Goal: Task Accomplishment & Management: Use online tool/utility

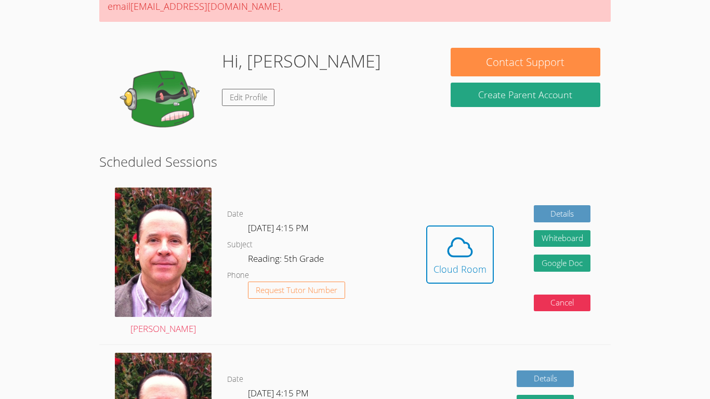
scroll to position [131, 0]
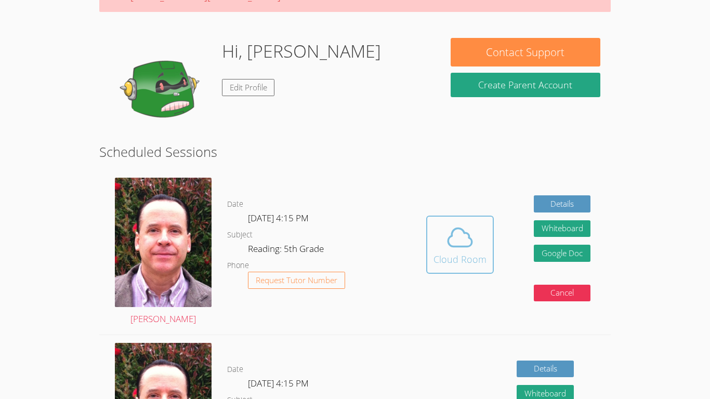
click at [472, 262] on div "Cloud Room" at bounding box center [460, 259] width 53 height 15
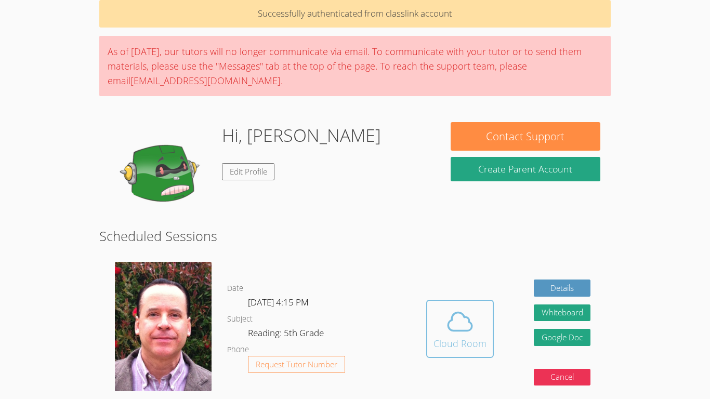
scroll to position [43, 0]
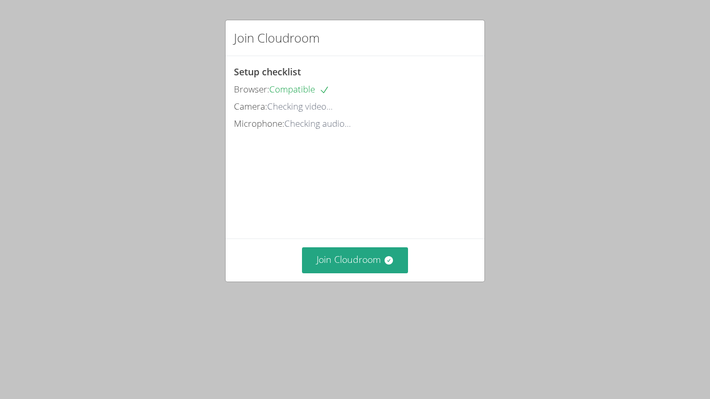
click at [366, 281] on div "Join Cloudroom" at bounding box center [355, 260] width 259 height 43
click at [356, 273] on button "Join Cloudroom" at bounding box center [355, 260] width 107 height 25
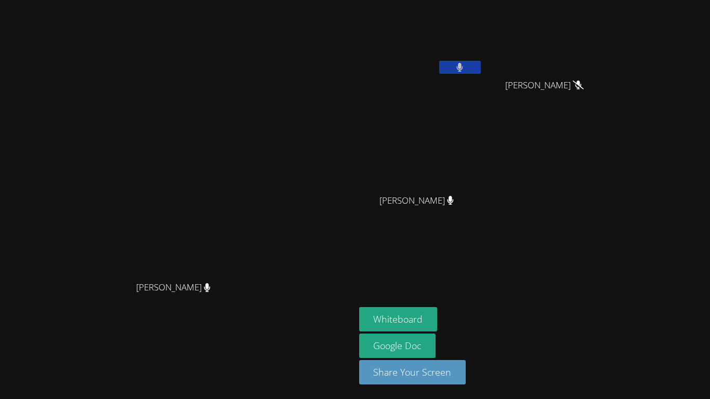
click at [99, 223] on video at bounding box center [177, 179] width 156 height 195
click at [611, 336] on div "Whiteboard Google Doc Share Your Screen" at bounding box center [485, 350] width 252 height 86
click at [438, 311] on button "Whiteboard" at bounding box center [398, 319] width 79 height 24
click at [481, 62] on button at bounding box center [460, 67] width 42 height 13
click at [481, 64] on button at bounding box center [460, 67] width 42 height 13
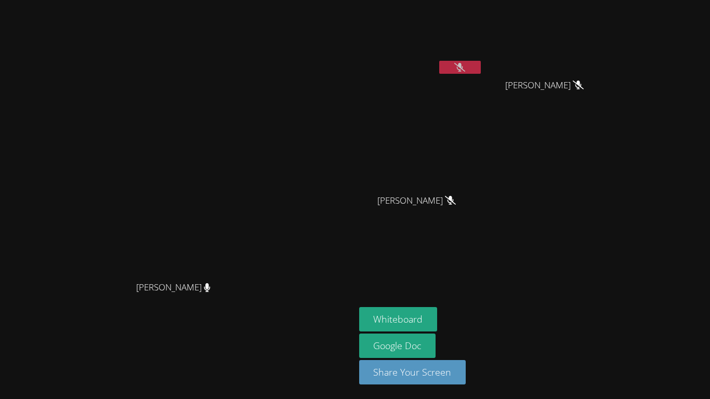
click at [481, 66] on button at bounding box center [460, 67] width 42 height 13
click at [481, 68] on button at bounding box center [460, 67] width 42 height 13
click at [481, 67] on button at bounding box center [460, 67] width 42 height 13
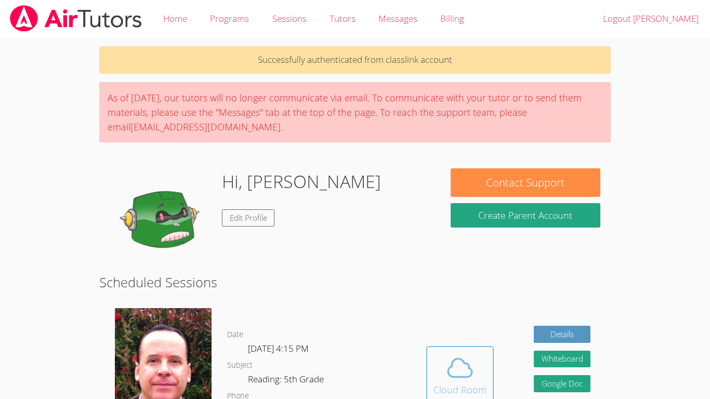
click at [481, 360] on span at bounding box center [460, 368] width 53 height 29
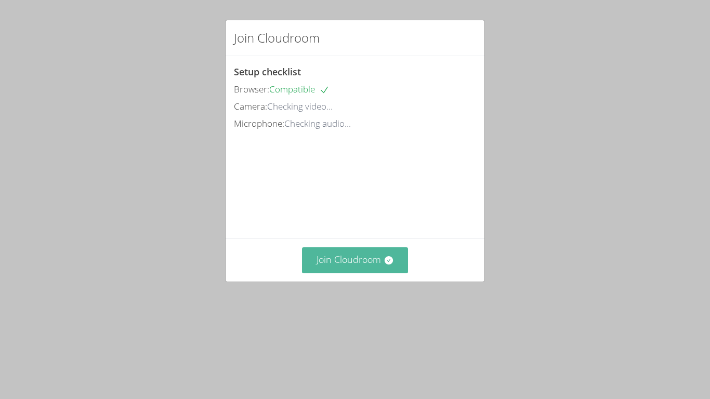
click at [383, 273] on button "Join Cloudroom" at bounding box center [355, 260] width 107 height 25
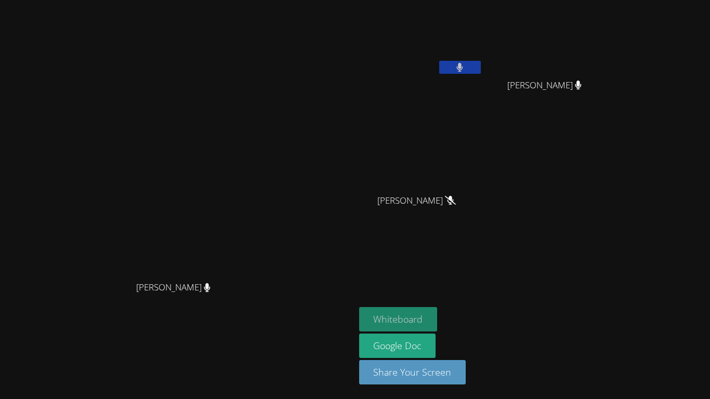
click at [438, 318] on button "Whiteboard" at bounding box center [398, 319] width 79 height 24
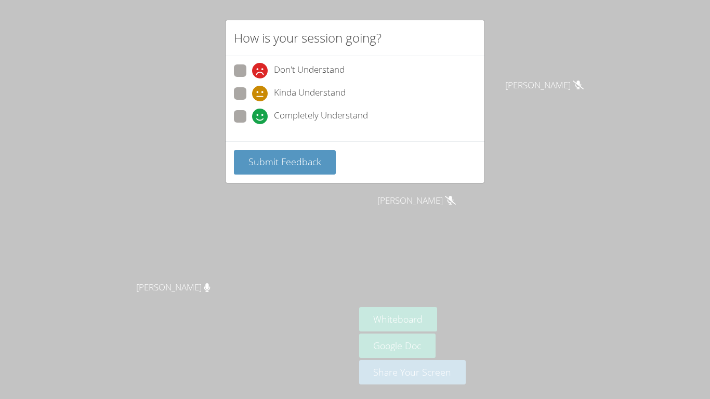
click at [310, 89] on span "Kinda Understand" at bounding box center [310, 94] width 72 height 16
click at [261, 89] on input "Kinda Understand" at bounding box center [256, 91] width 9 height 9
radio input "true"
click at [308, 164] on span "Submit Feedback" at bounding box center [285, 162] width 73 height 12
